Goal: Information Seeking & Learning: Understand process/instructions

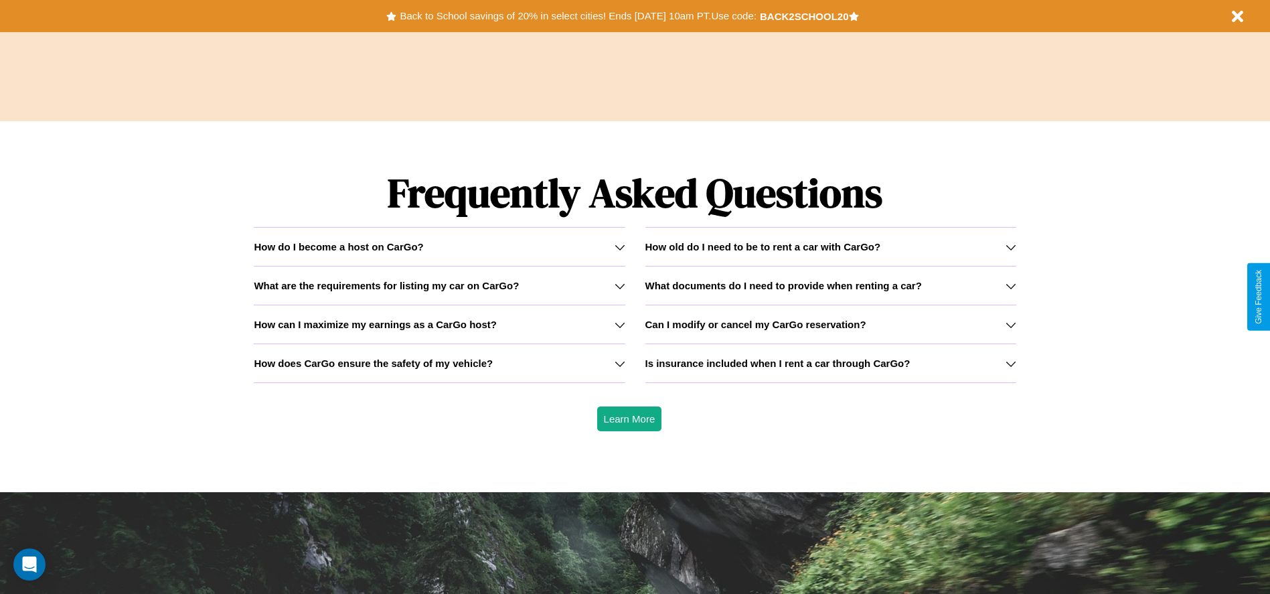
scroll to position [1920, 0]
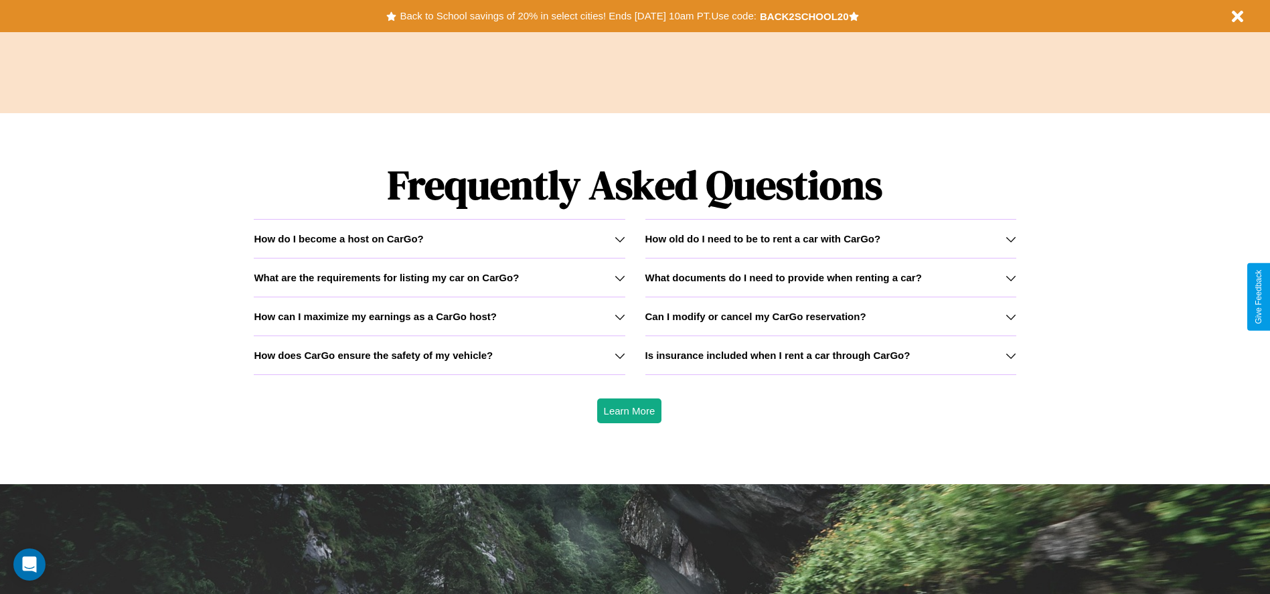
click at [830, 355] on h3 "Is insurance included when I rent a car through CarGo?" at bounding box center [777, 354] width 265 height 11
click at [1010, 355] on icon at bounding box center [1010, 355] width 11 height 11
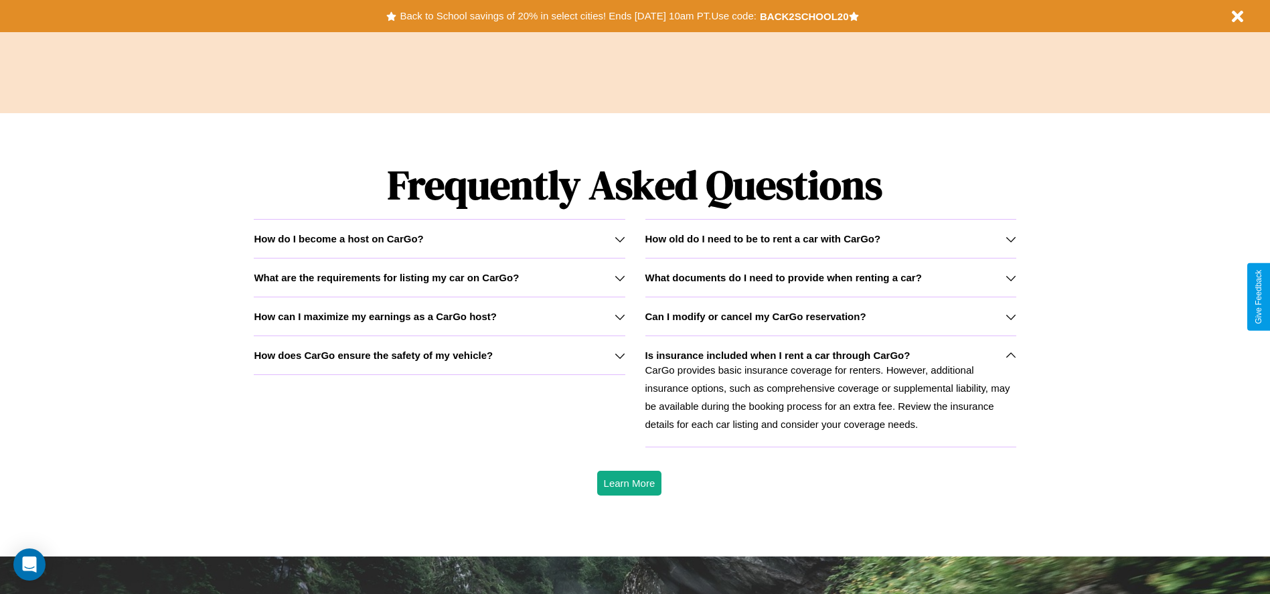
click at [439, 355] on h3 "How does CarGo ensure the safety of my vehicle?" at bounding box center [373, 354] width 239 height 11
click at [439, 238] on div "How do I become a host on CarGo?" at bounding box center [439, 238] width 371 height 11
click at [830, 316] on h3 "Can I modify or cancel my CarGo reservation?" at bounding box center [755, 316] width 221 height 11
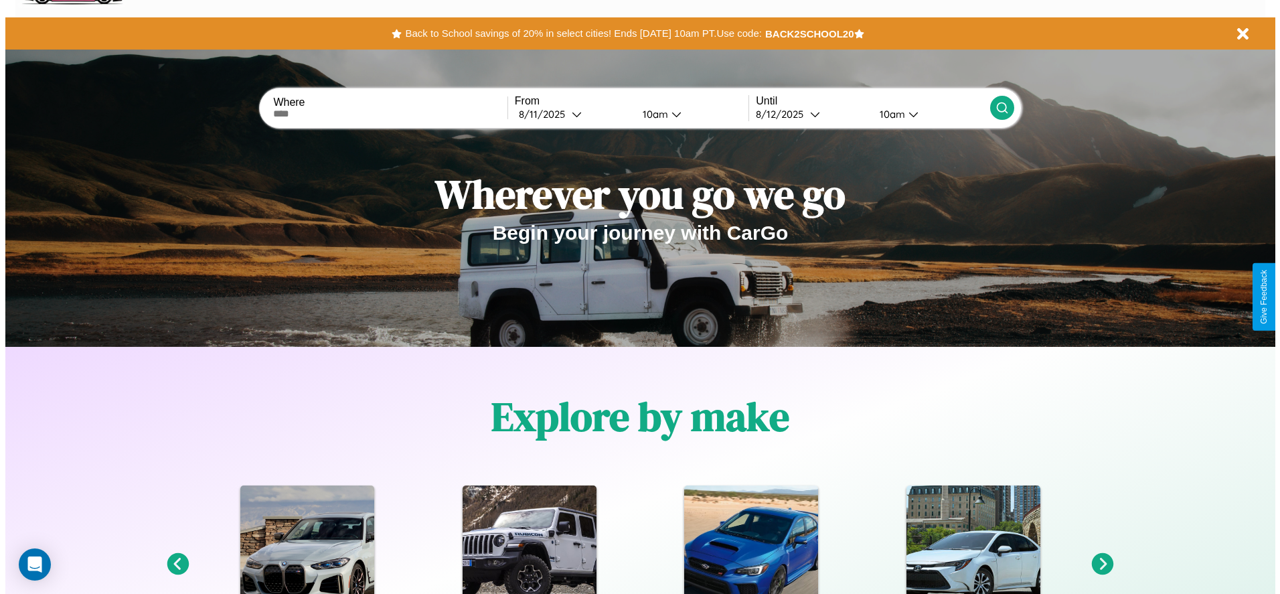
scroll to position [0, 0]
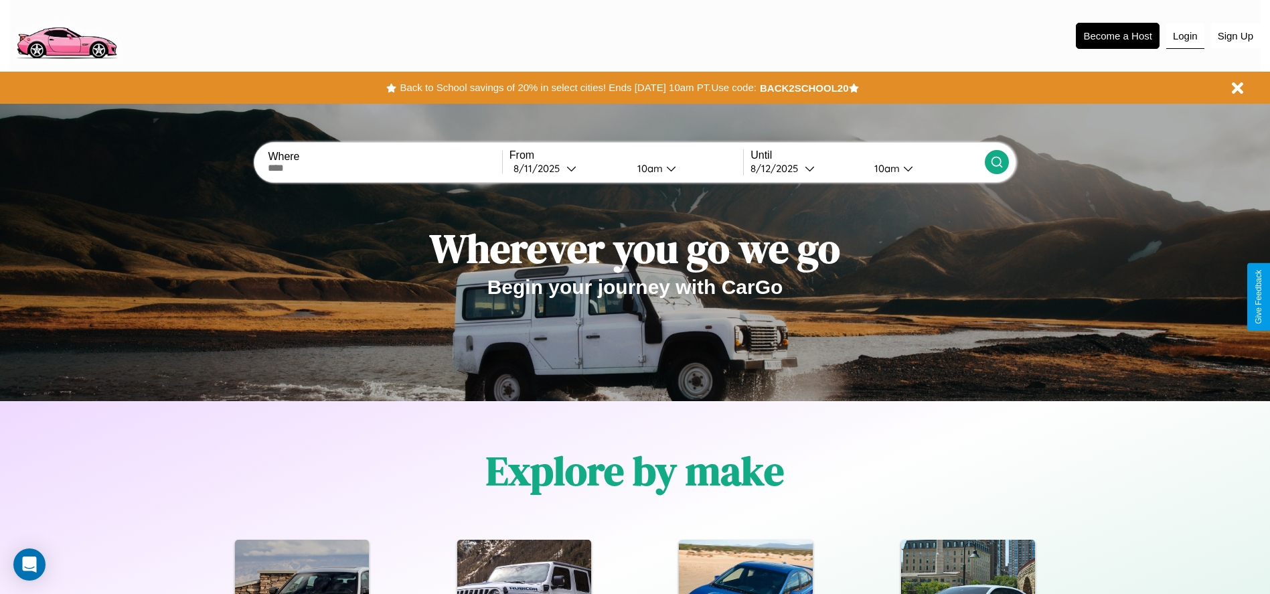
click at [1185, 35] on button "Login" at bounding box center [1185, 35] width 38 height 25
